Goal: Task Accomplishment & Management: Use online tool/utility

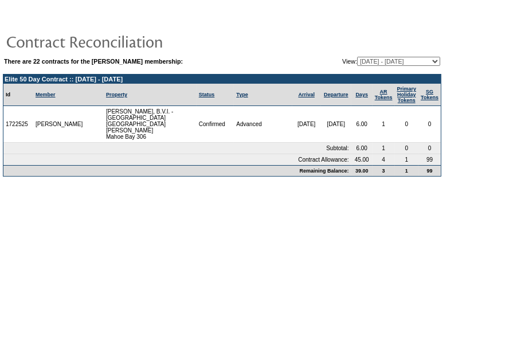
click at [307, 34] on td at bounding box center [222, 41] width 438 height 23
click at [284, 23] on td at bounding box center [222, 18] width 438 height 17
drag, startPoint x: 247, startPoint y: 197, endPoint x: 331, endPoint y: 206, distance: 84.2
click at [248, 197] on body "There are 22 contracts for the Phyllis Hire membership: View: 08/31/07 - 08/31/…" at bounding box center [260, 175] width 521 height 350
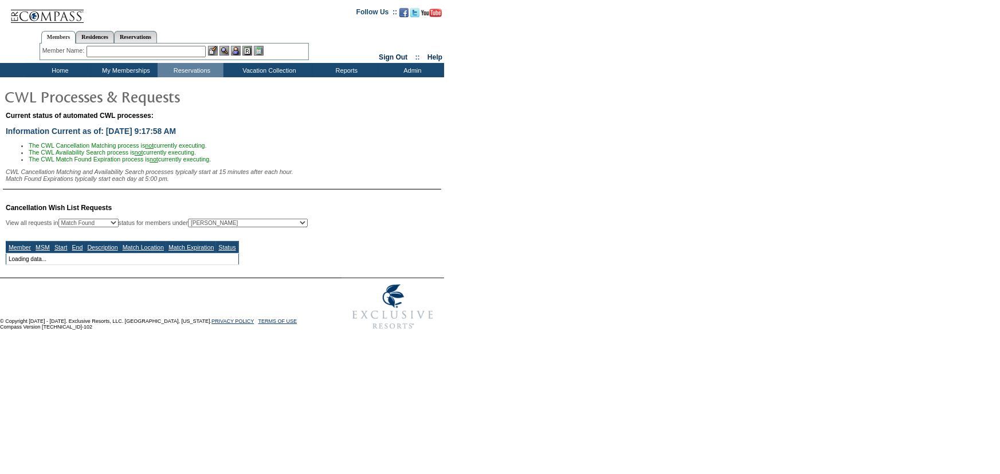
select select "50"
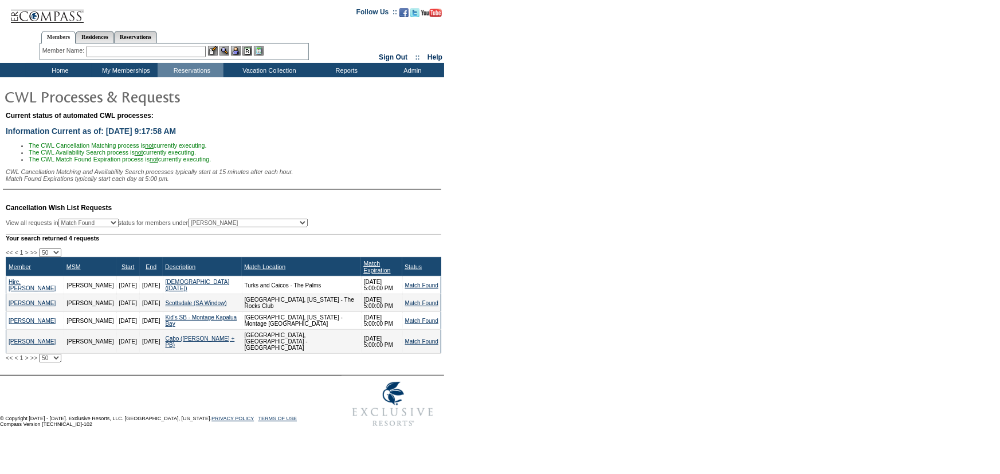
click at [622, 201] on form "Follow Us ::" at bounding box center [500, 216] width 1000 height 433
click at [596, 182] on div "Current status of automated CWL processes: Information Current as of: 9/30/2025…" at bounding box center [500, 151] width 1000 height 84
click at [428, 285] on link "Match Found" at bounding box center [421, 285] width 33 height 6
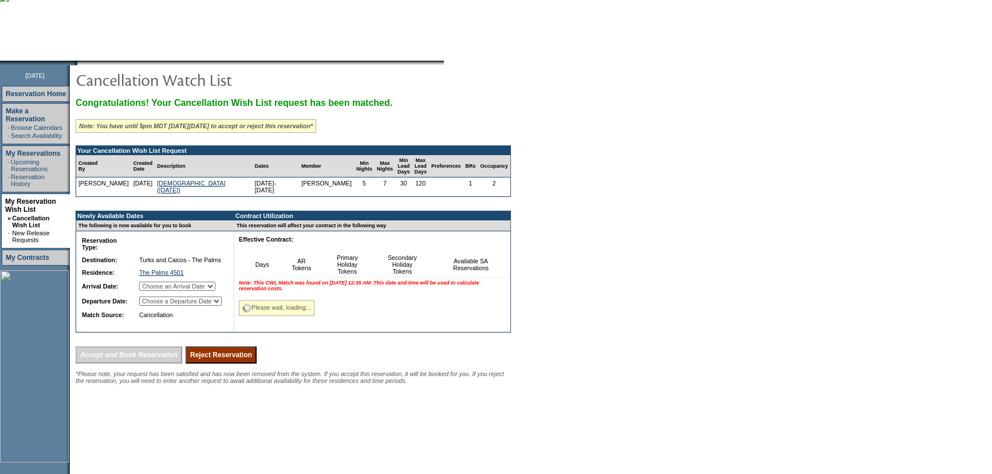
scroll to position [150, 0]
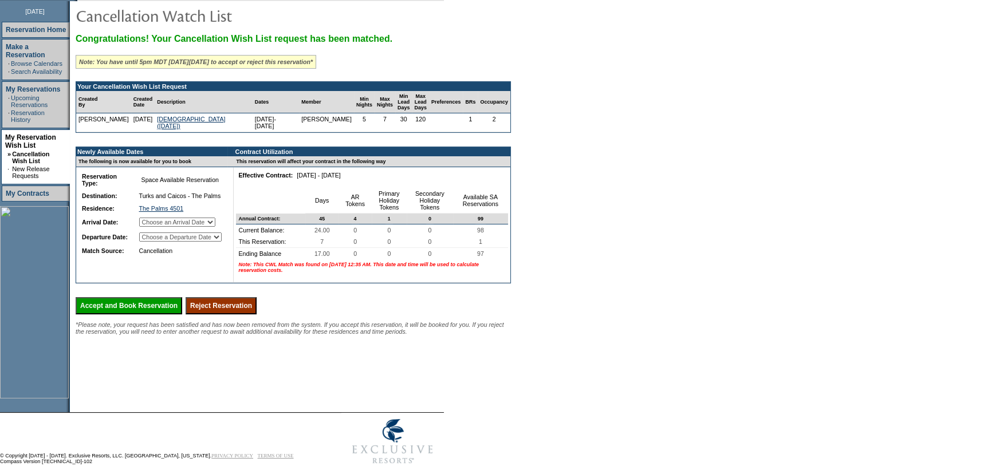
click at [248, 313] on input "Reject Reservation" at bounding box center [221, 305] width 71 height 17
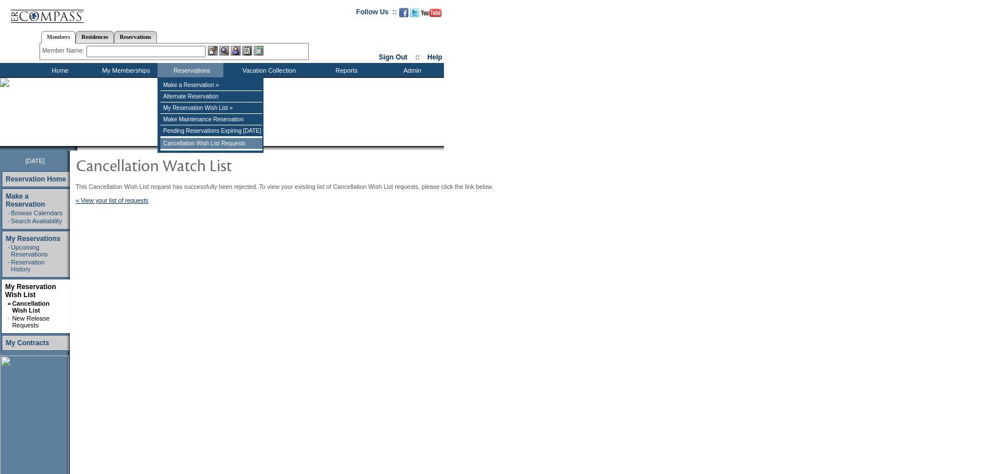
click at [213, 141] on td "Cancellation Wish List Requests" at bounding box center [211, 143] width 102 height 11
